Goal: Task Accomplishment & Management: Complete application form

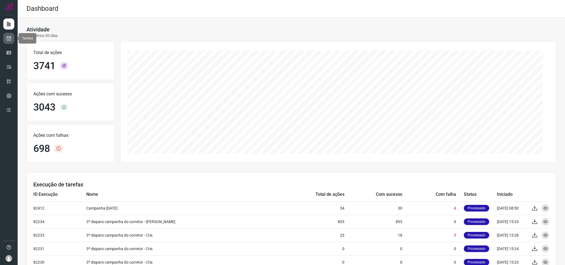
click at [8, 41] on icon at bounding box center [9, 39] width 6 height 6
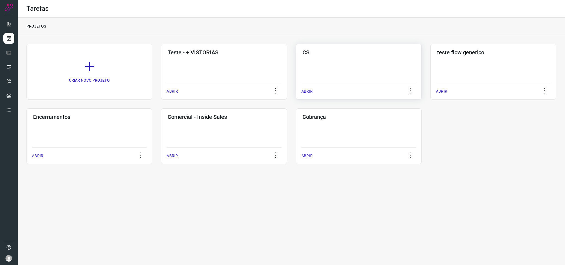
click at [332, 50] on h3 "CS" at bounding box center [359, 52] width 113 height 7
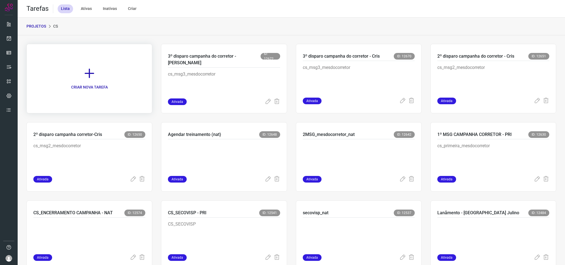
click at [89, 80] on link "CRIAR NOVA TAREFA" at bounding box center [89, 79] width 126 height 70
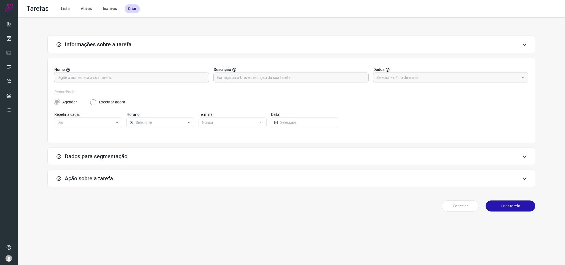
click at [107, 79] on input "text" at bounding box center [131, 77] width 148 height 9
type input "4 - Mês do corretor (nat)"
click at [353, 113] on div "Recorrência Agendar Executar agora Repetir a cada: Dia Horário: Termina: Nunca …" at bounding box center [291, 111] width 474 height 45
click at [245, 71] on label "Descrição" at bounding box center [291, 70] width 155 height 6
click at [252, 80] on input "text" at bounding box center [291, 77] width 148 height 9
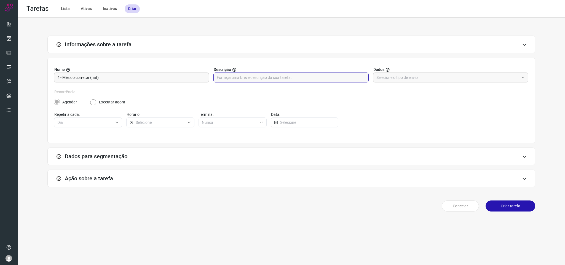
click at [326, 88] on div "Nome 4 - Mês do corretor (nat) Descrição Dados" at bounding box center [291, 78] width 474 height 22
click at [397, 79] on input "text" at bounding box center [448, 77] width 143 height 9
click at [401, 92] on li "Base de atendimentos ou contatos" at bounding box center [451, 92] width 155 height 9
click at [409, 77] on input "Base de atendimentos ou contatos" at bounding box center [448, 77] width 143 height 9
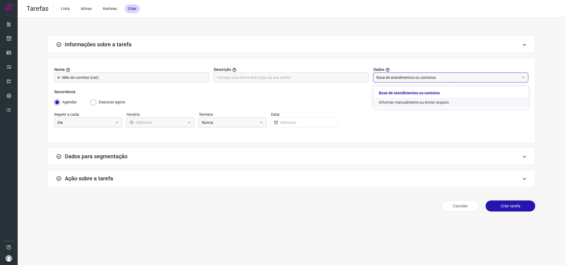
click at [410, 104] on li "Informar manualmente ou enviar arquivo" at bounding box center [451, 102] width 155 height 9
type input "Informar manualmente ou enviar arquivo"
radio input "false"
radio input "true"
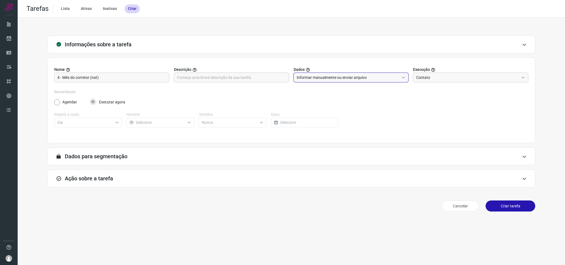
click at [140, 185] on div "Ação sobre a tarefa" at bounding box center [291, 179] width 488 height 18
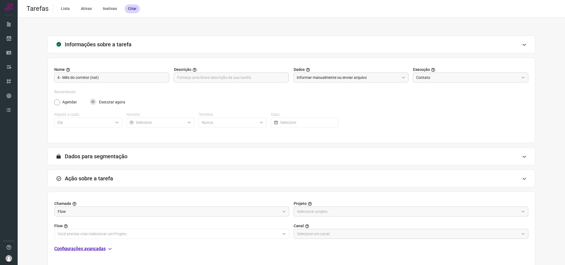
click at [137, 179] on div "Ação sobre a tarefa" at bounding box center [291, 179] width 488 height 18
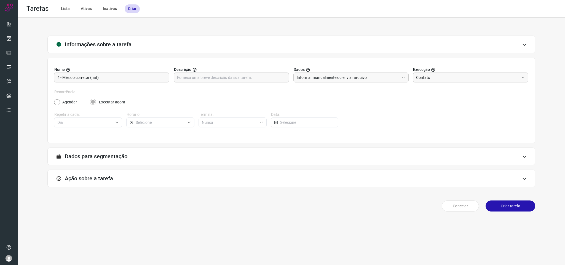
click at [137, 179] on div "Ação sobre a tarefa" at bounding box center [291, 179] width 488 height 18
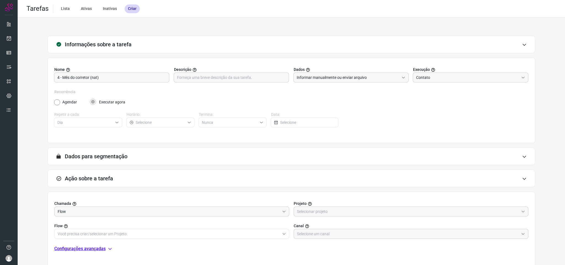
scroll to position [41, 0]
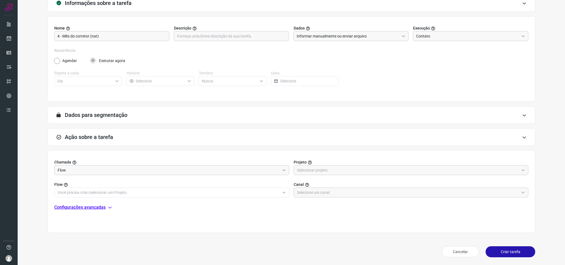
click at [146, 171] on input "Flow" at bounding box center [169, 170] width 222 height 9
click at [344, 175] on div at bounding box center [411, 170] width 235 height 10
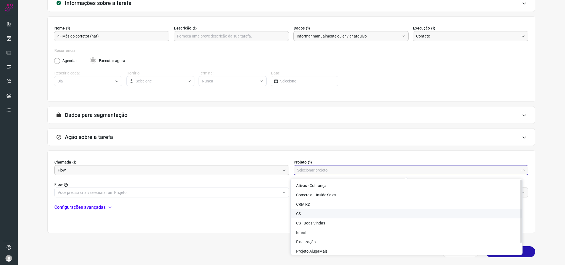
click at [329, 212] on li "CS" at bounding box center [407, 213] width 232 height 9
type input "CS"
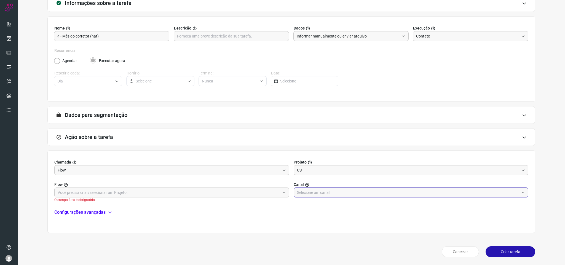
click at [331, 193] on input "text" at bounding box center [408, 192] width 222 height 9
click at [331, 100] on li "AlugaMais" at bounding box center [407, 95] width 232 height 9
type input "AlugaMais"
click at [185, 196] on input "text" at bounding box center [169, 192] width 222 height 9
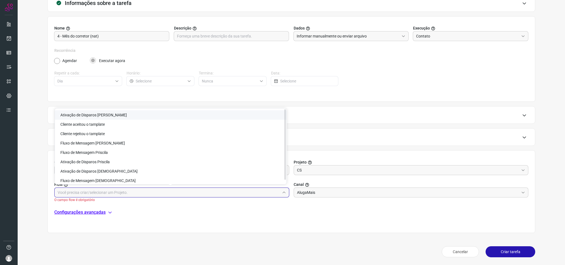
click at [168, 110] on li "Ativação de Disparos Natalia" at bounding box center [171, 114] width 232 height 9
type input "Ativação de Disparos Natalia"
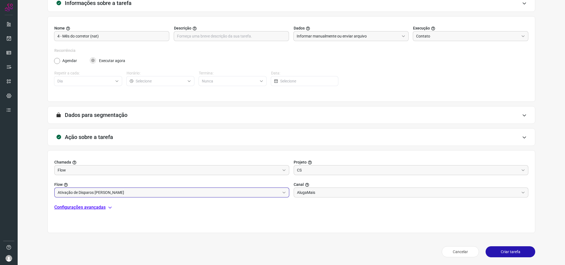
click at [499, 253] on button "Criar tarefa" at bounding box center [511, 251] width 50 height 11
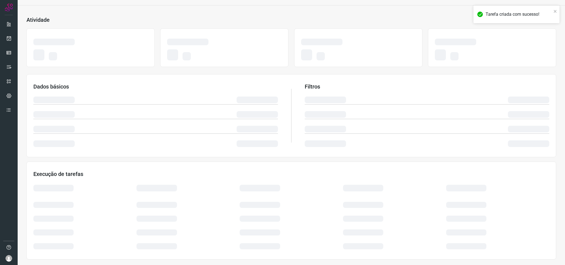
scroll to position [21, 0]
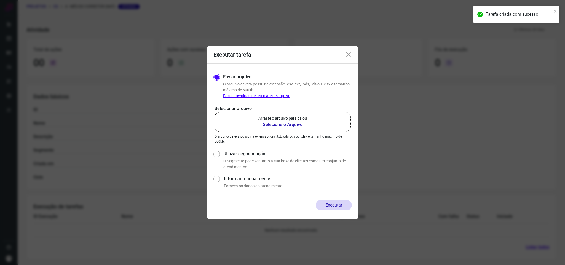
click at [350, 57] on icon at bounding box center [348, 54] width 7 height 7
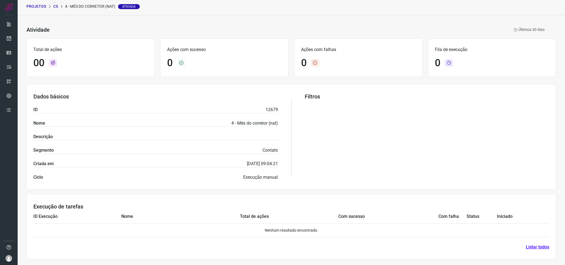
click at [89, 26] on div "Atividade 4 - Mês do corretor (nat) Ativada Últimos 30 dias" at bounding box center [285, 30] width 518 height 8
